Goal: Find specific page/section: Find specific page/section

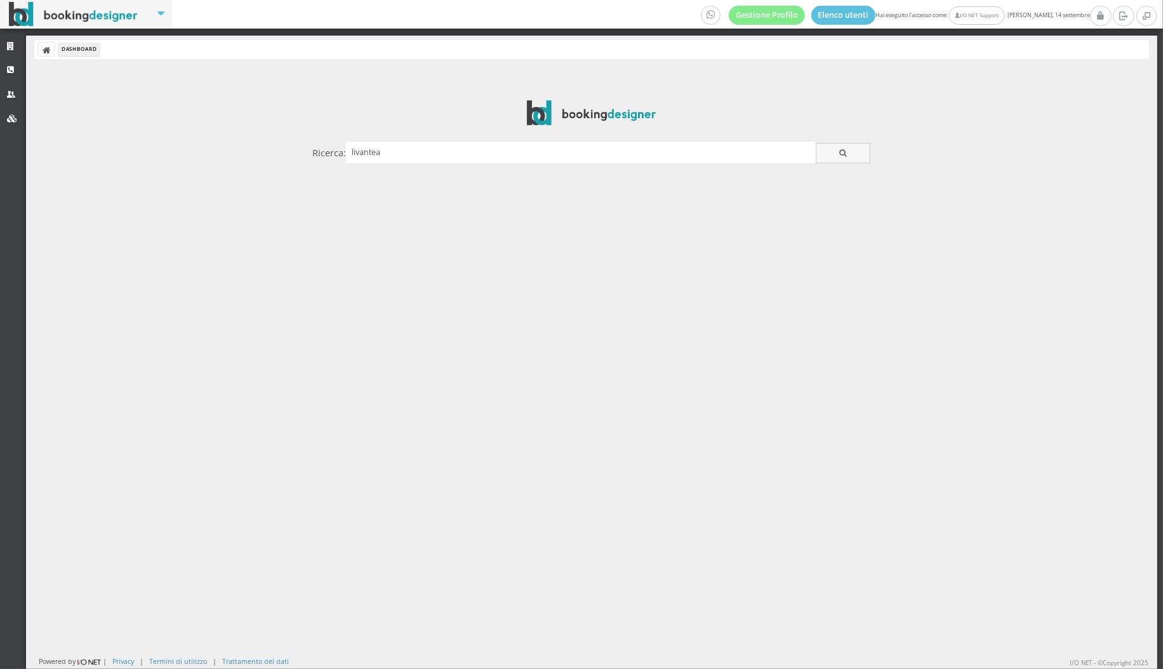
type input "livantea"
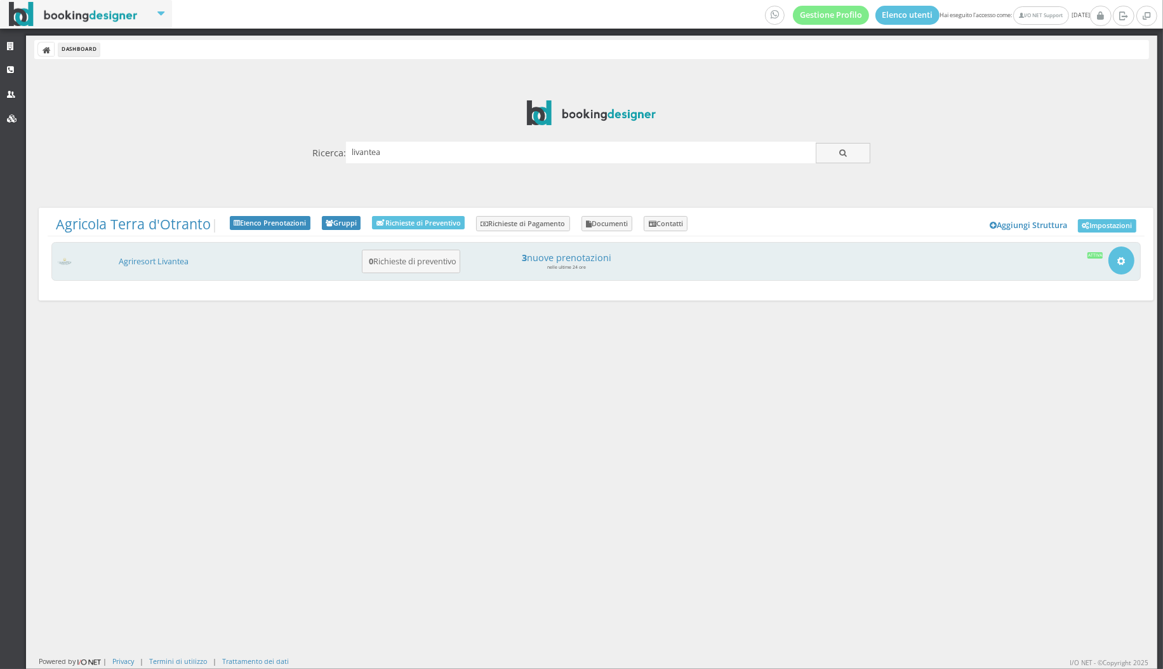
click at [559, 265] on small "nelle ultime 24 ore" at bounding box center [566, 267] width 39 height 6
click at [141, 256] on link "Agriresort Livantea" at bounding box center [154, 261] width 70 height 11
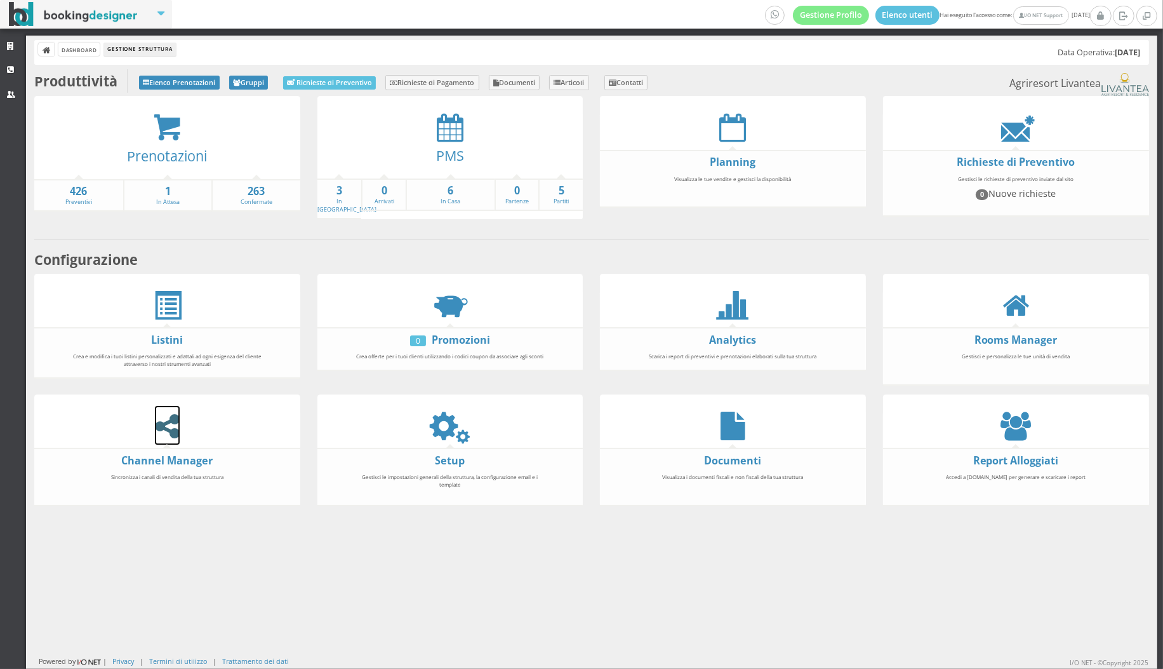
click at [168, 414] on icon at bounding box center [167, 426] width 25 height 29
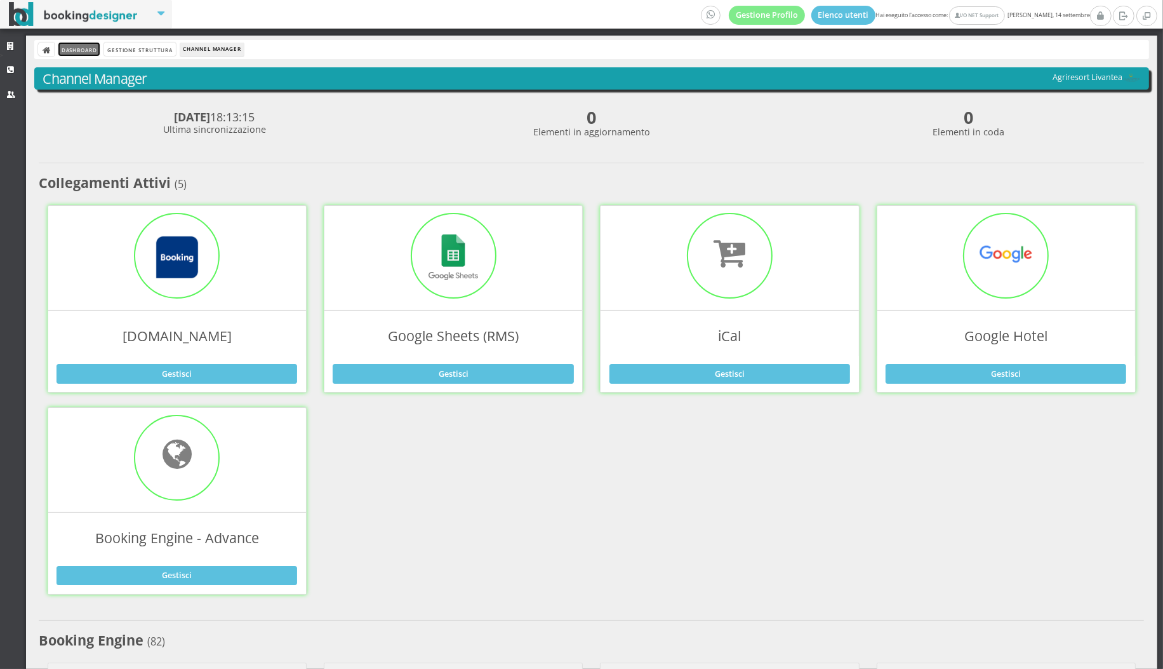
click at [79, 51] on link "Dashboard" at bounding box center [78, 49] width 41 height 13
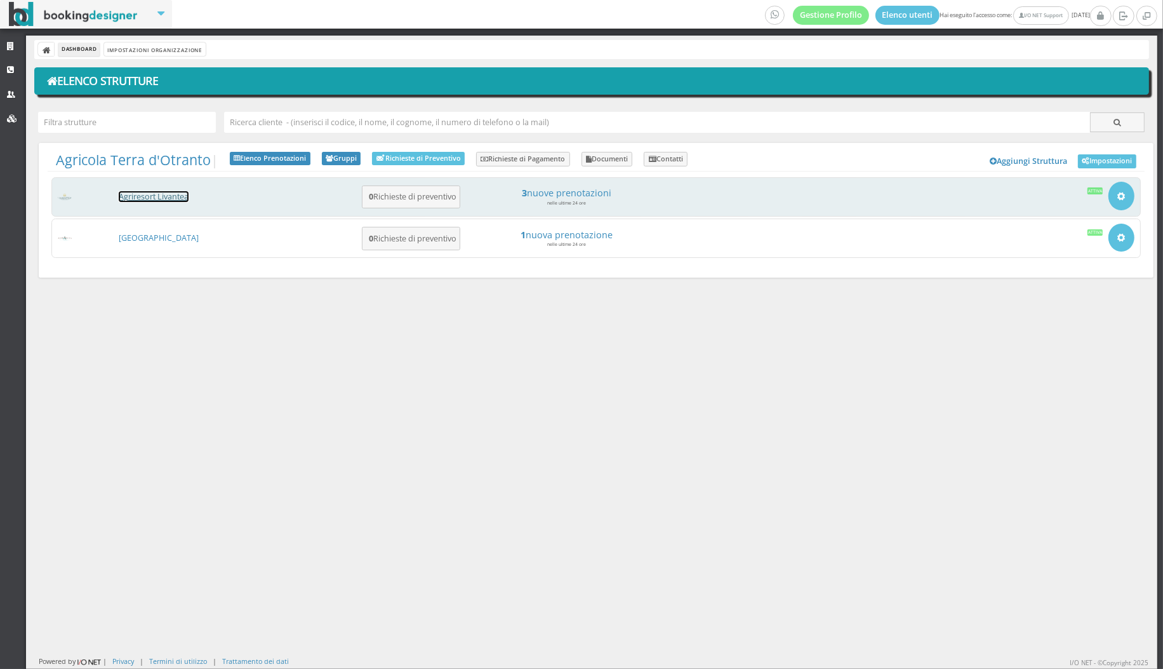
click at [157, 195] on link "Agriresort Livantea" at bounding box center [154, 196] width 70 height 11
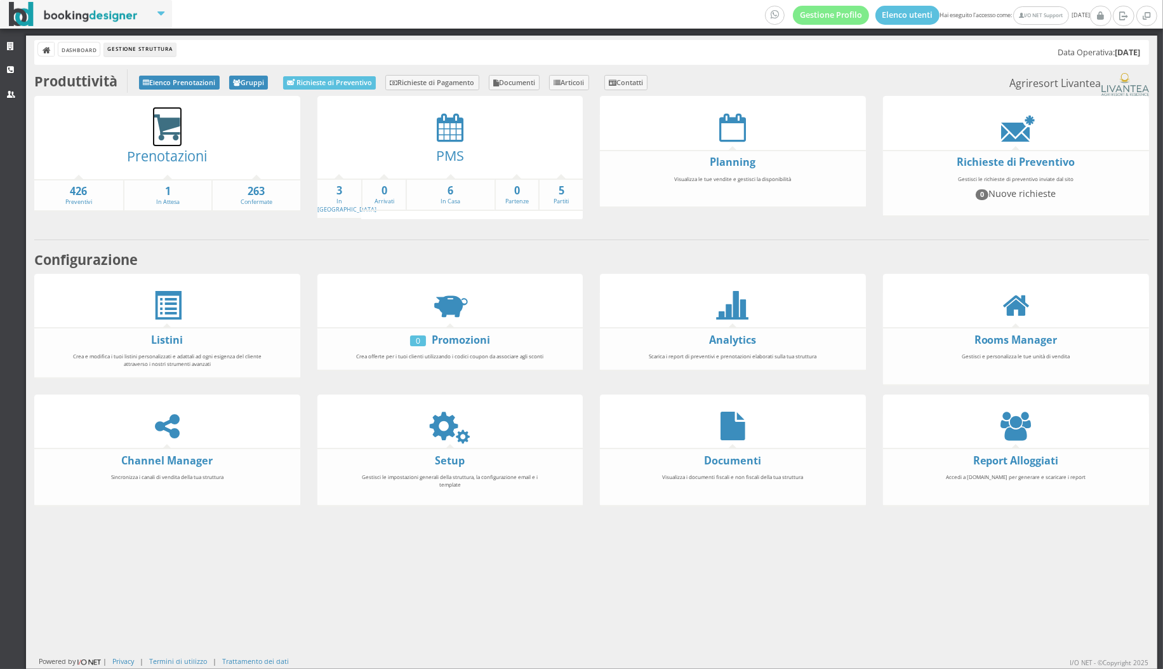
click at [173, 126] on icon at bounding box center [167, 127] width 29 height 29
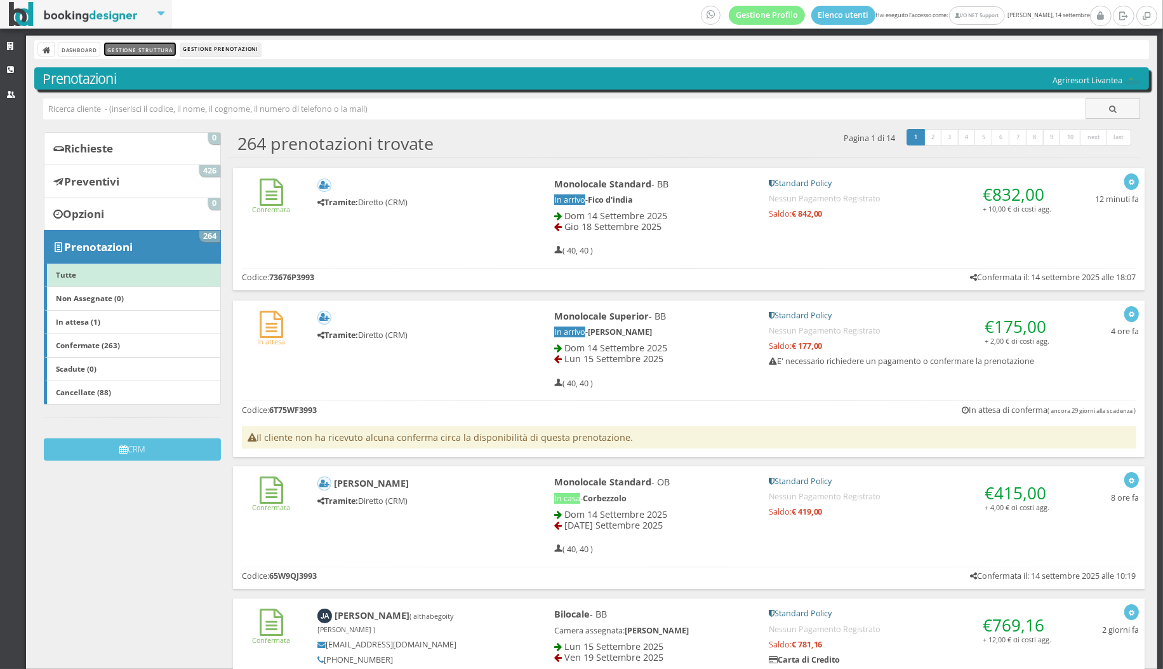
click at [128, 46] on link "Gestione Struttura" at bounding box center [139, 49] width 71 height 13
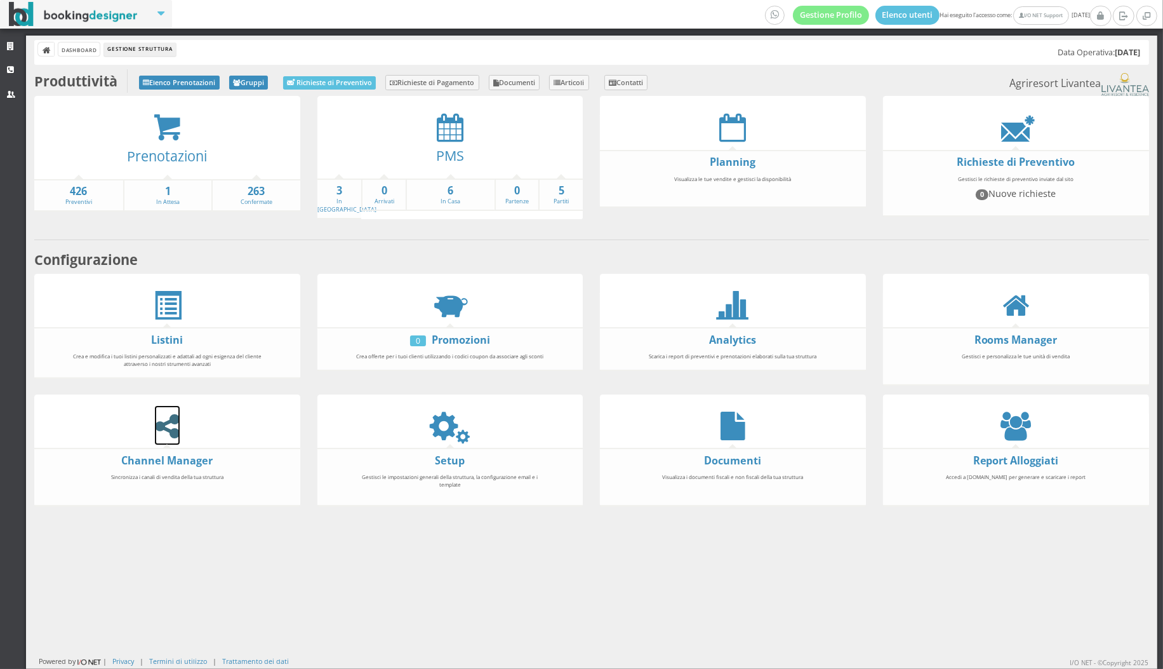
click at [170, 412] on icon at bounding box center [167, 426] width 25 height 29
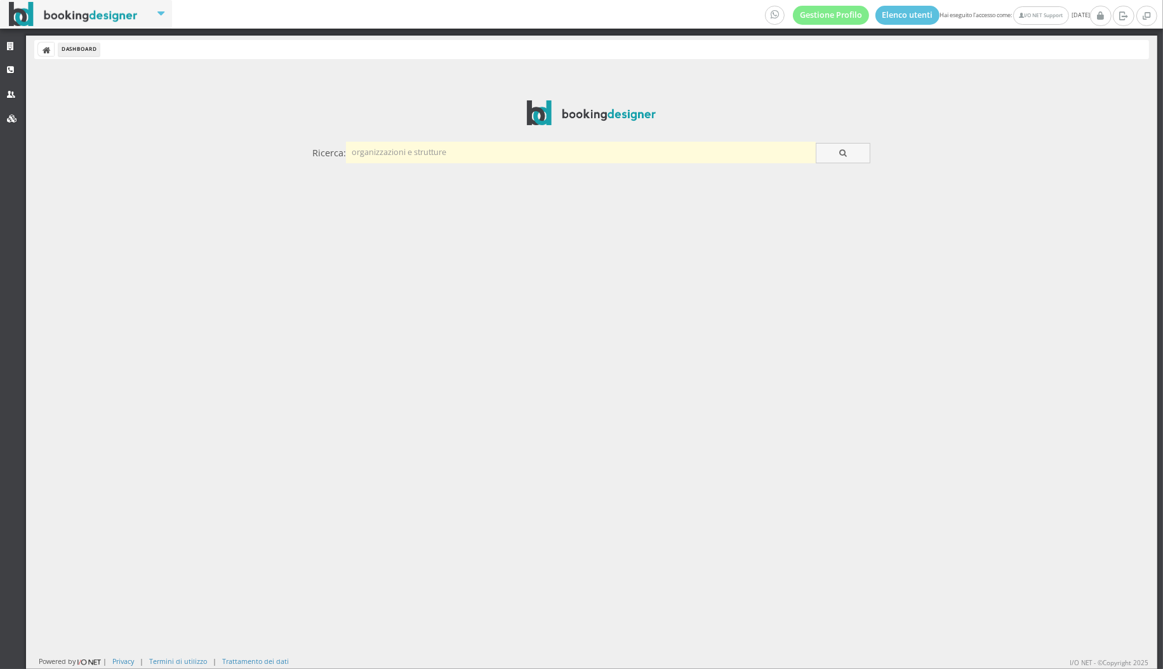
click at [422, 152] on input "text" at bounding box center [581, 152] width 470 height 21
